Goal: Find specific page/section

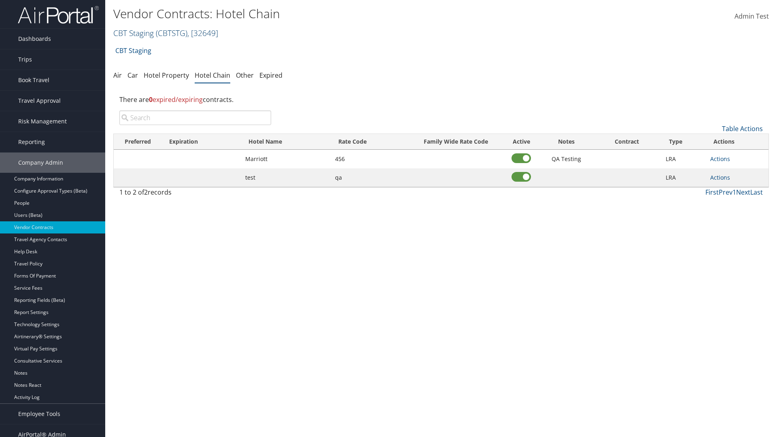
click at [134, 33] on link "CBT Staging ( CBTSTG ) , [ 32649 ]" at bounding box center [165, 33] width 105 height 11
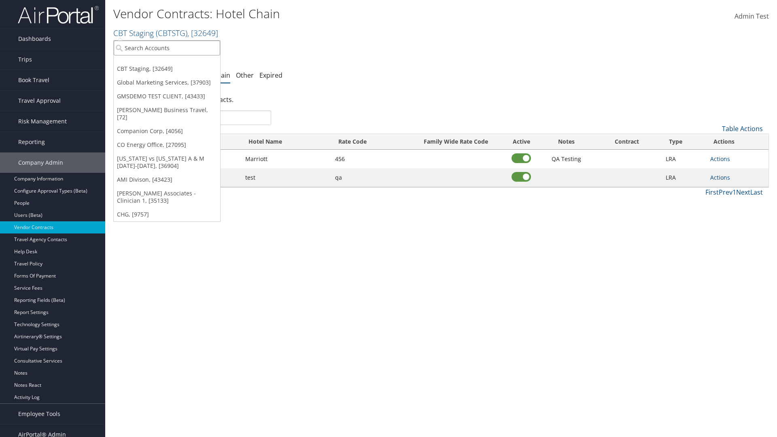
click at [167, 48] on input "search" at bounding box center [167, 47] width 106 height 15
type input "Global Marketing Services"
click at [174, 63] on div "Global Marketing Services (301946), [37903]" at bounding box center [174, 62] width 130 height 7
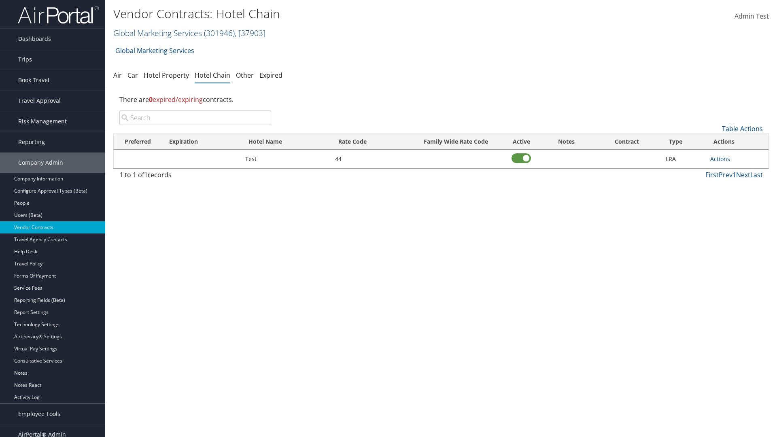
click at [157, 33] on link "Global Marketing Services ( 301946 ) , [ 37903 ]" at bounding box center [189, 33] width 152 height 11
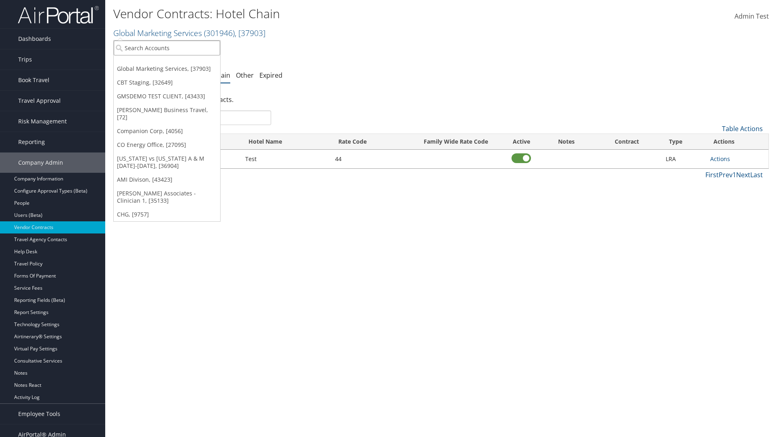
click at [167, 48] on input "search" at bounding box center [167, 47] width 106 height 15
type input "CBT Staging"
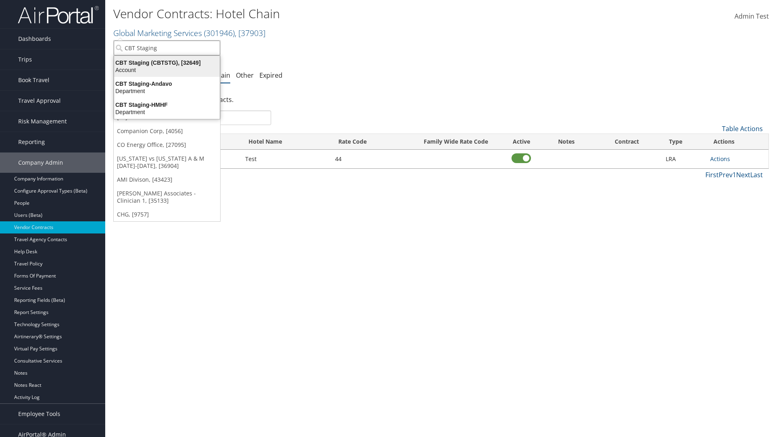
click at [167, 63] on div "CBT Staging (CBTSTG), [32649]" at bounding box center [166, 62] width 115 height 7
